Goal: Check status: Check status

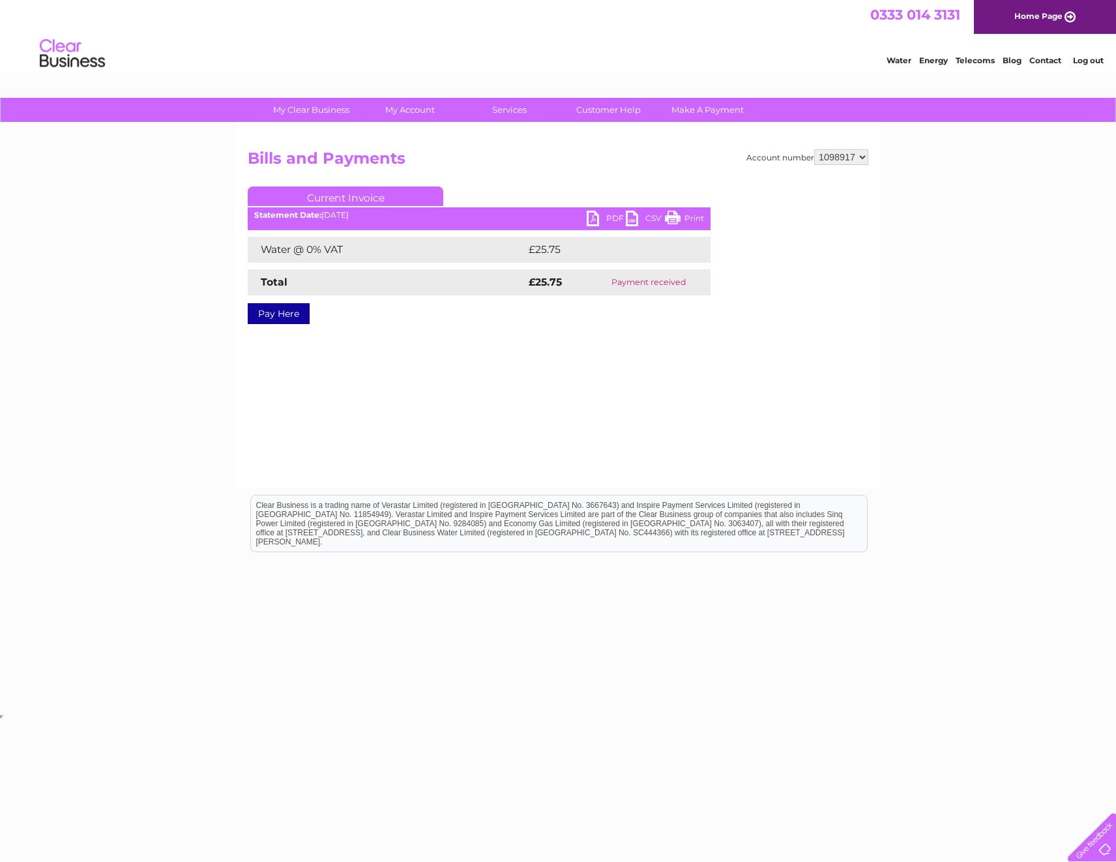
click at [829, 155] on select "1098917 1098920 1098925 1145575" at bounding box center [841, 157] width 54 height 16
click at [832, 155] on select "1098917 1098920 1098925 1145575" at bounding box center [841, 157] width 54 height 16
select select "1098920"
click at [814, 149] on select "1098917 1098920 1098925 1145575" at bounding box center [841, 157] width 54 height 16
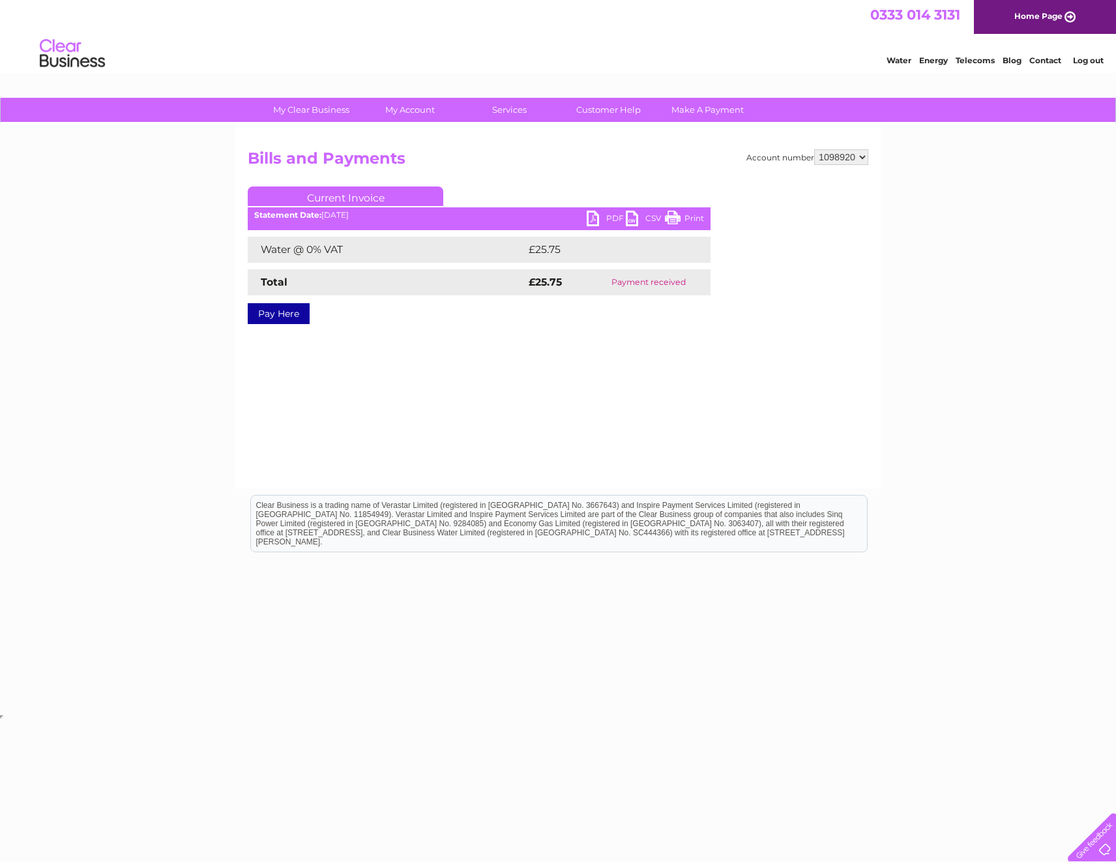
click at [850, 157] on select "1098917 1098920 1098925 1145575" at bounding box center [841, 157] width 54 height 16
click at [847, 162] on select "1098917 1098920 1098925 1145575" at bounding box center [841, 157] width 54 height 16
click at [814, 149] on select "1098917 1098920 1098925 1145575" at bounding box center [841, 157] width 54 height 16
click at [848, 158] on select "1098917 1098920 1098925 1145575" at bounding box center [841, 157] width 54 height 16
select select "1145575"
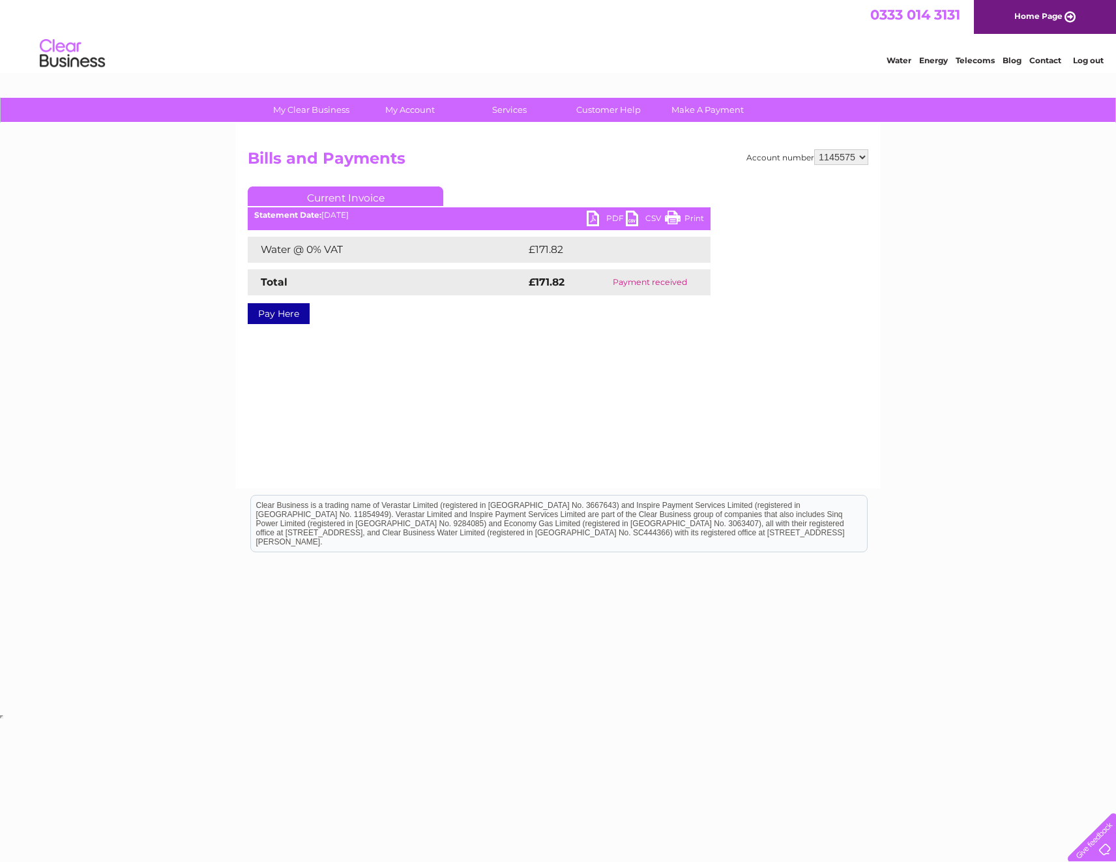
click at [814, 149] on select "1098917 1098920 1098925 1145575" at bounding box center [841, 157] width 54 height 16
